Goal: Find specific page/section: Find specific page/section

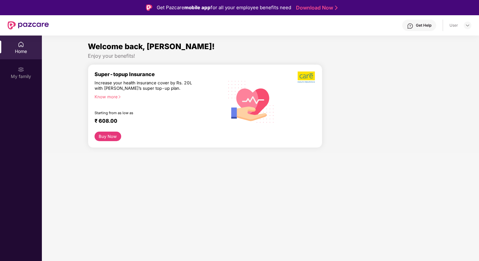
click at [28, 121] on div "Home My family" at bounding box center [21, 166] width 42 height 261
click at [19, 71] on img at bounding box center [21, 69] width 6 height 6
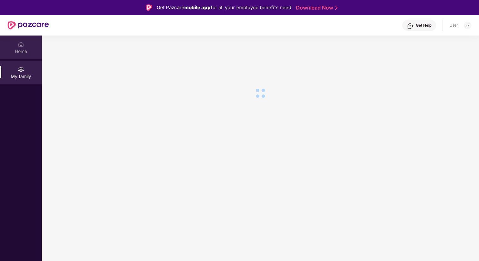
click at [24, 56] on div "Home" at bounding box center [21, 48] width 42 height 24
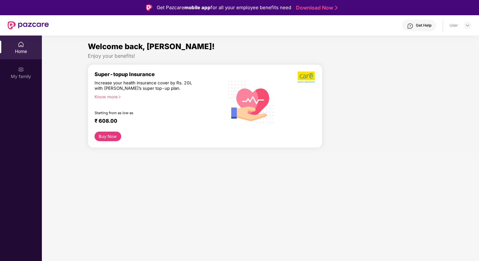
click at [25, 91] on div "Home My family" at bounding box center [21, 166] width 42 height 261
click at [25, 73] on div "My family" at bounding box center [21, 76] width 42 height 6
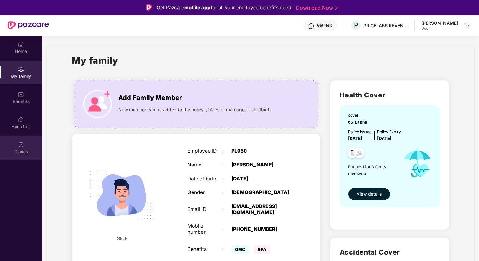
click at [22, 153] on div "Claims" at bounding box center [21, 151] width 42 height 6
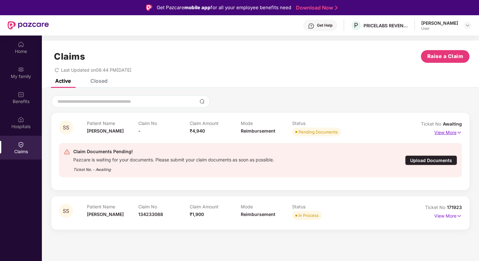
click at [450, 132] on p "View More" at bounding box center [448, 131] width 28 height 9
